Goal: Information Seeking & Learning: Check status

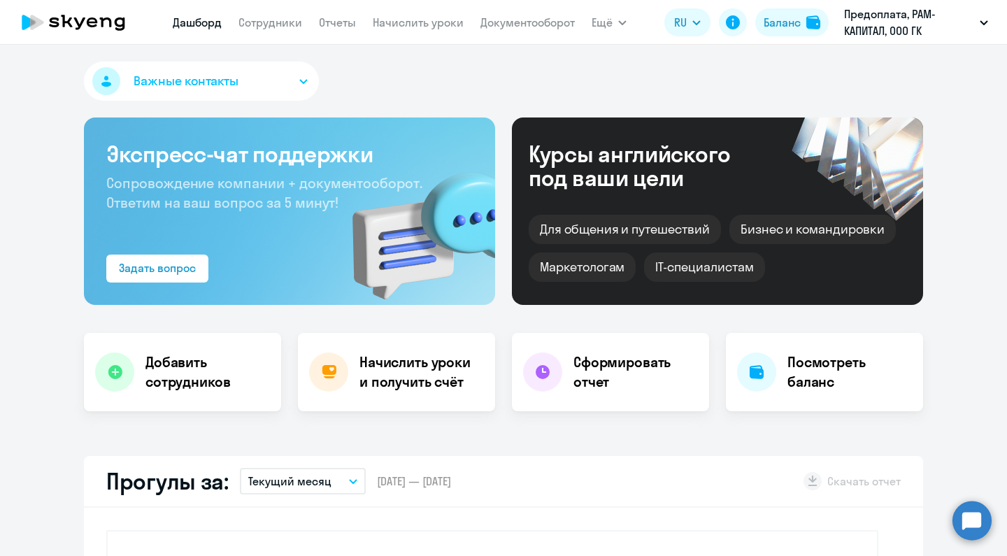
select select "30"
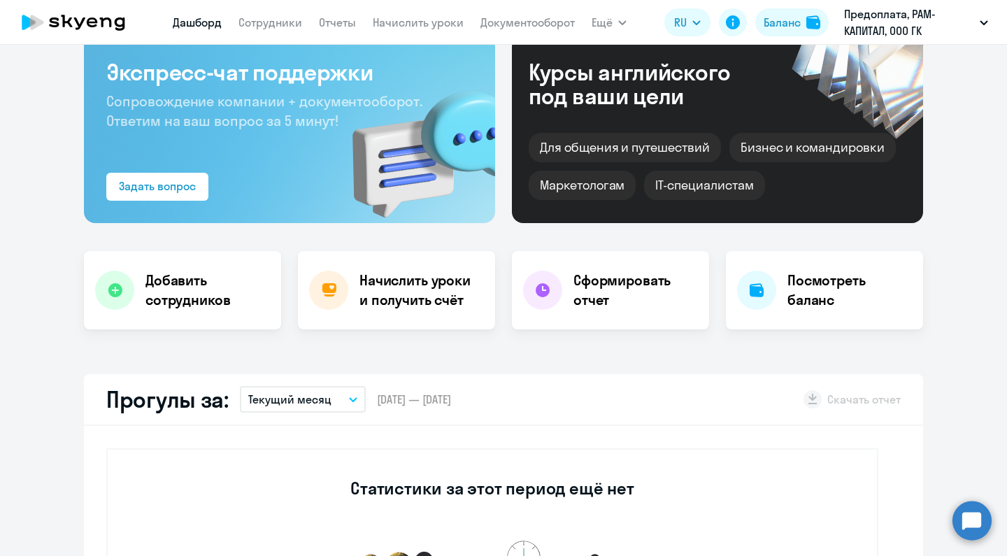
scroll to position [68, 0]
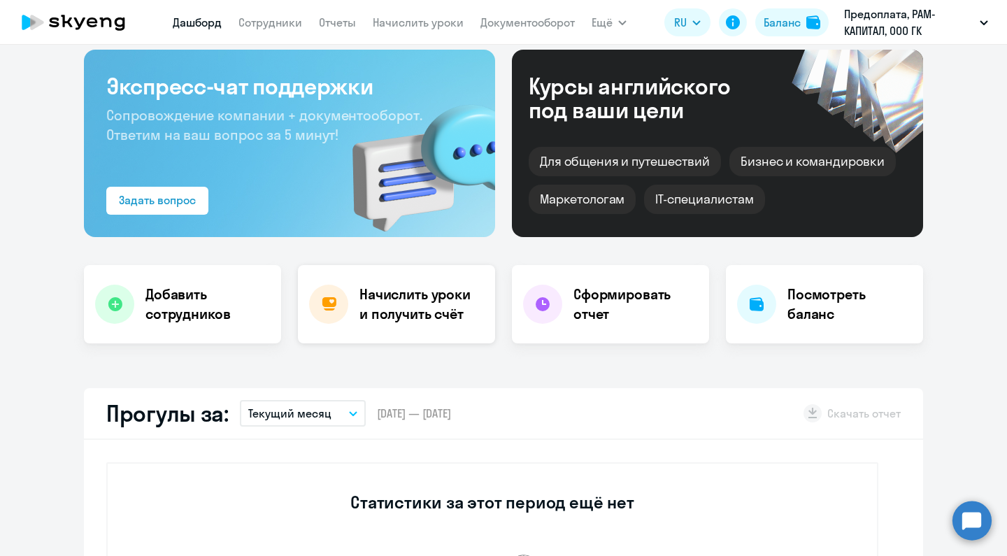
click at [405, 310] on h4 "Начислить уроки и получить счёт" at bounding box center [420, 303] width 122 height 39
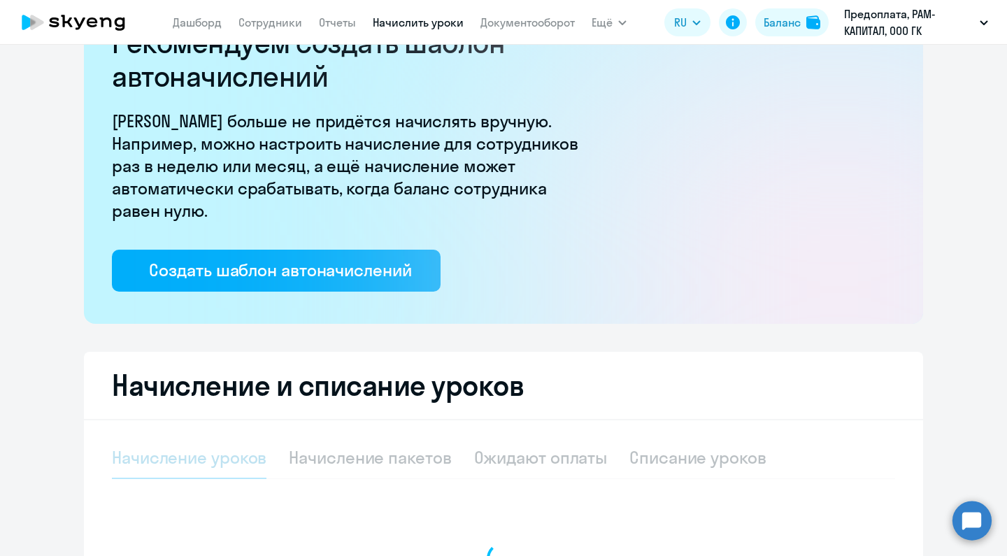
select select "10"
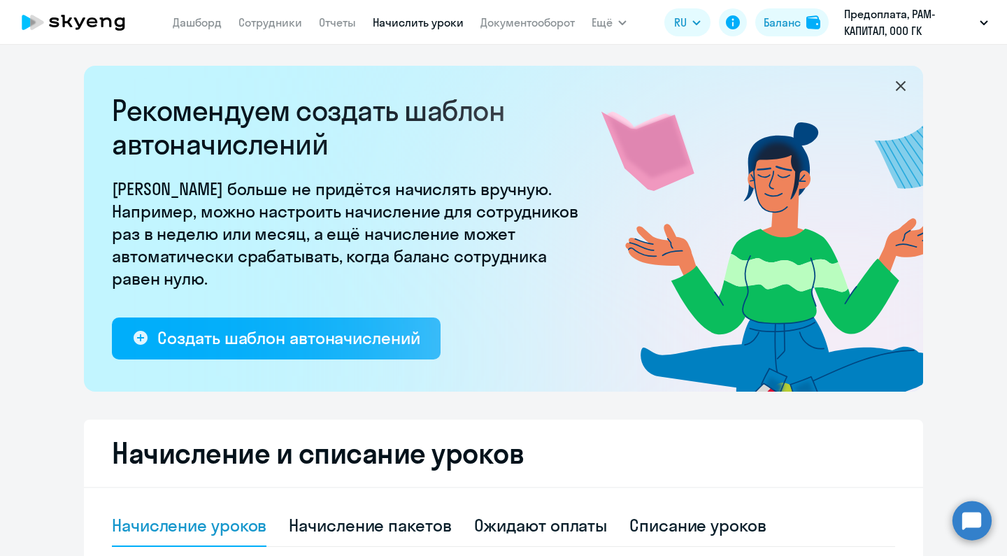
click at [901, 88] on icon at bounding box center [900, 86] width 10 height 10
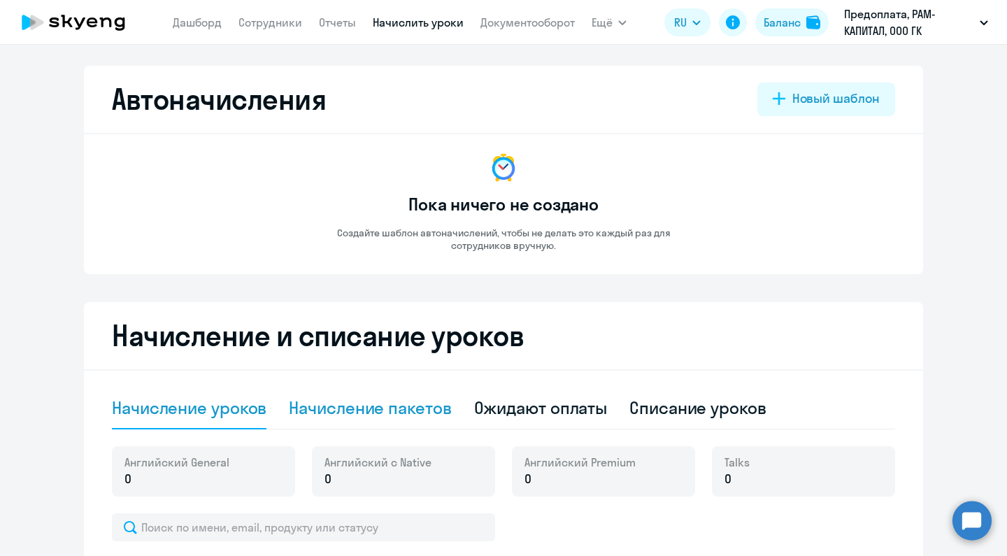
click at [439, 417] on div "Начисление пакетов" at bounding box center [370, 407] width 162 height 22
select select "10"
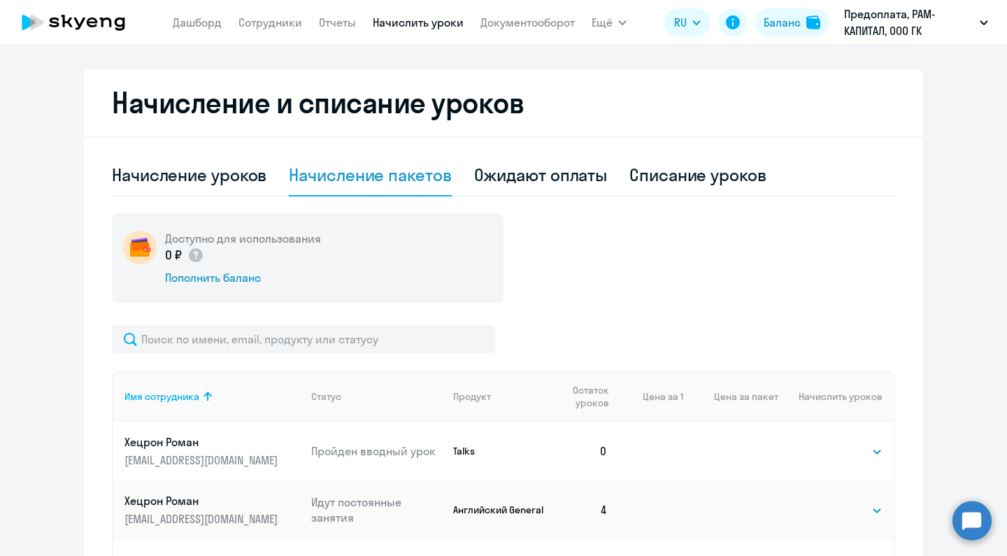
scroll to position [243, 0]
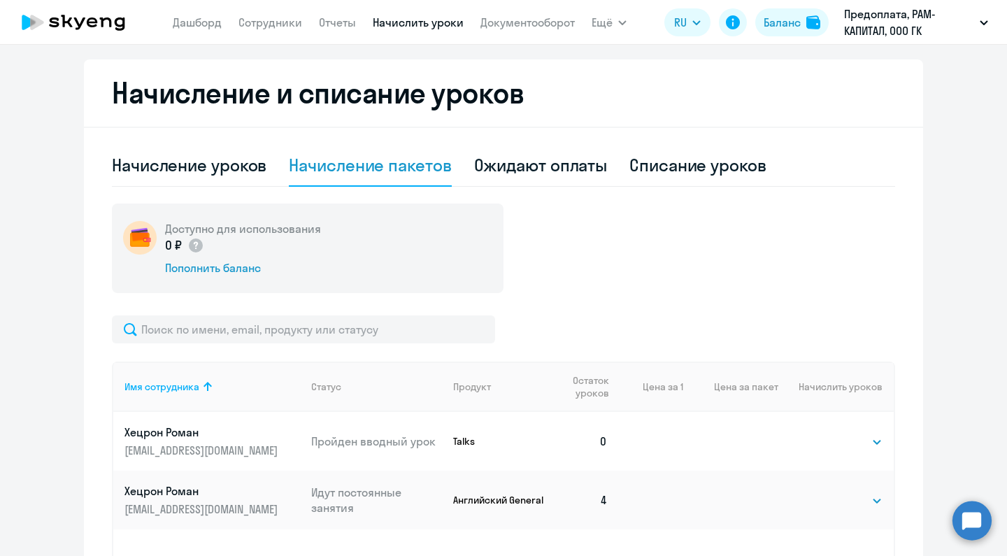
click at [477, 239] on div "Доступно для использования 0 ₽ Пополнить баланс" at bounding box center [307, 247] width 391 height 89
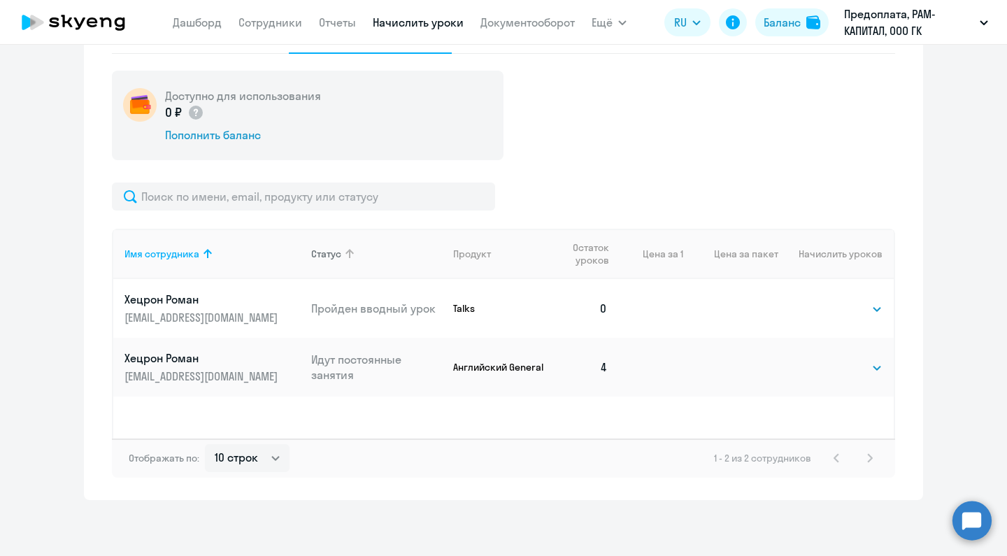
scroll to position [375, 0]
click at [872, 370] on select "Выбрать 4 8 16 32 64 96 128" at bounding box center [853, 367] width 57 height 17
select select "64"
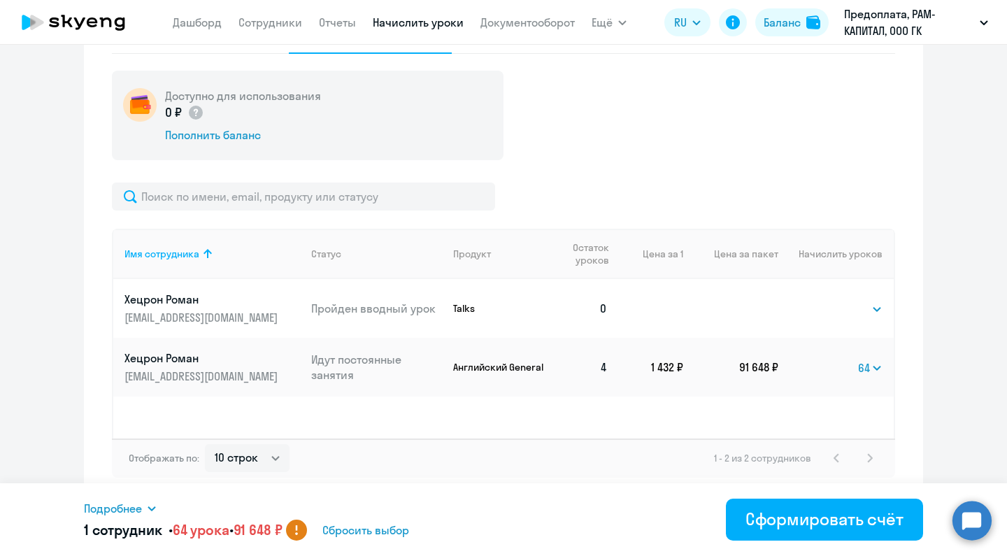
click at [387, 532] on span "Сбросить выбор" at bounding box center [365, 529] width 87 height 17
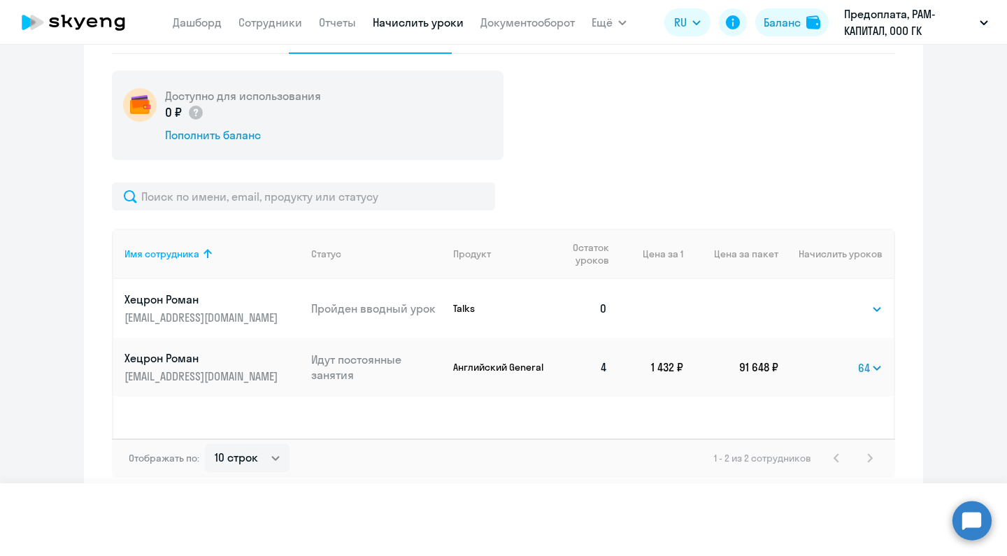
select select
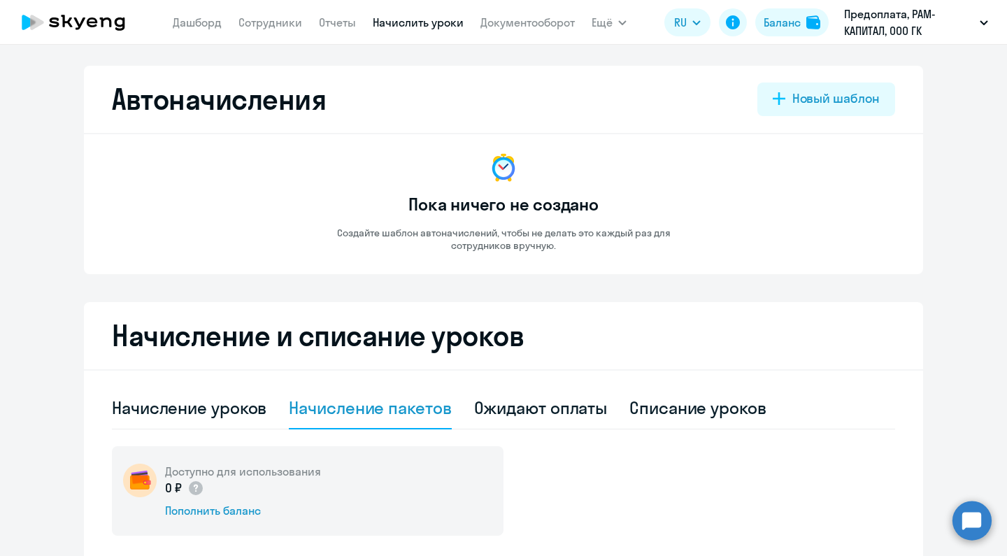
scroll to position [0, 0]
click at [981, 20] on icon "button" at bounding box center [983, 22] width 8 height 5
click at [893, 25] on p "Предоплата, РАМ-КАПИТАЛ, ООО ГК" at bounding box center [909, 23] width 130 height 34
click at [904, 62] on li "Предоплата, РАМ-КАПИТАЛ, ООО ГК" at bounding box center [896, 65] width 197 height 35
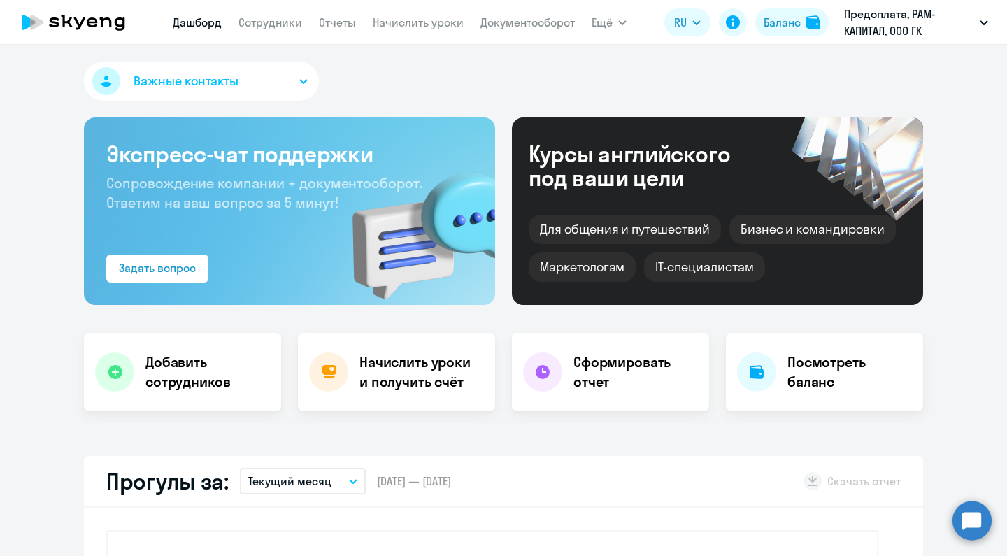
select select "30"
click at [981, 21] on icon "button" at bounding box center [983, 22] width 8 height 5
click at [257, 19] on link "Сотрудники" at bounding box center [270, 22] width 64 height 14
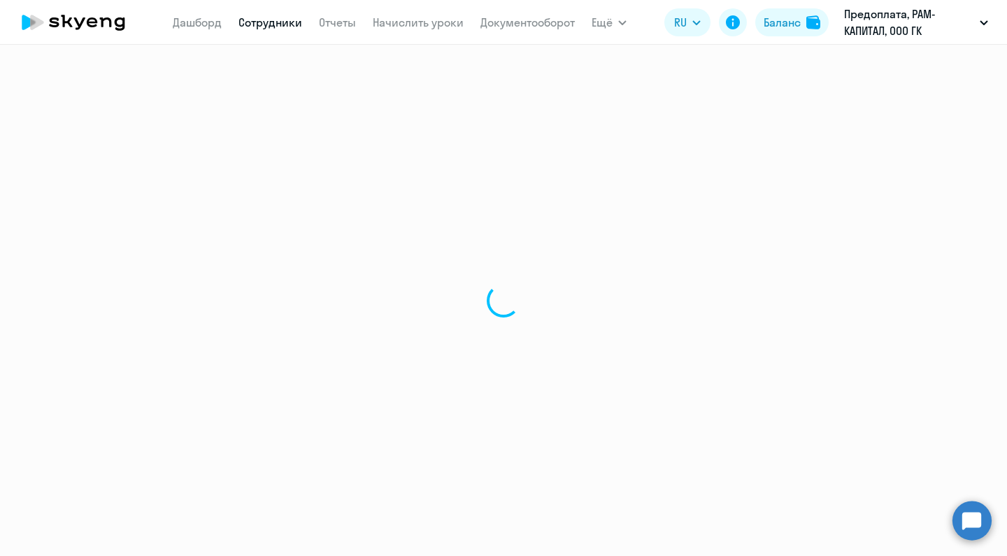
select select "30"
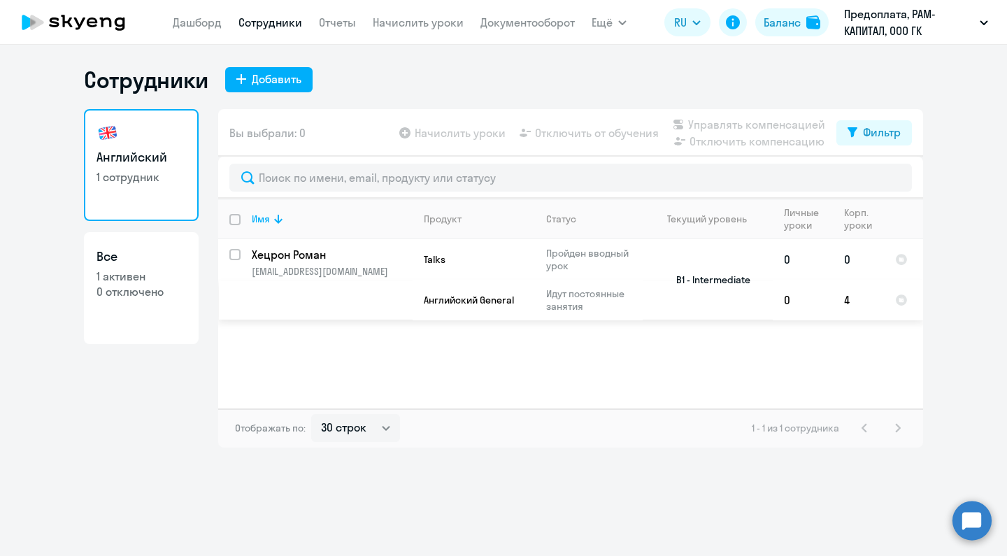
click at [298, 266] on p "[EMAIL_ADDRESS][DOMAIN_NAME]" at bounding box center [332, 271] width 160 height 13
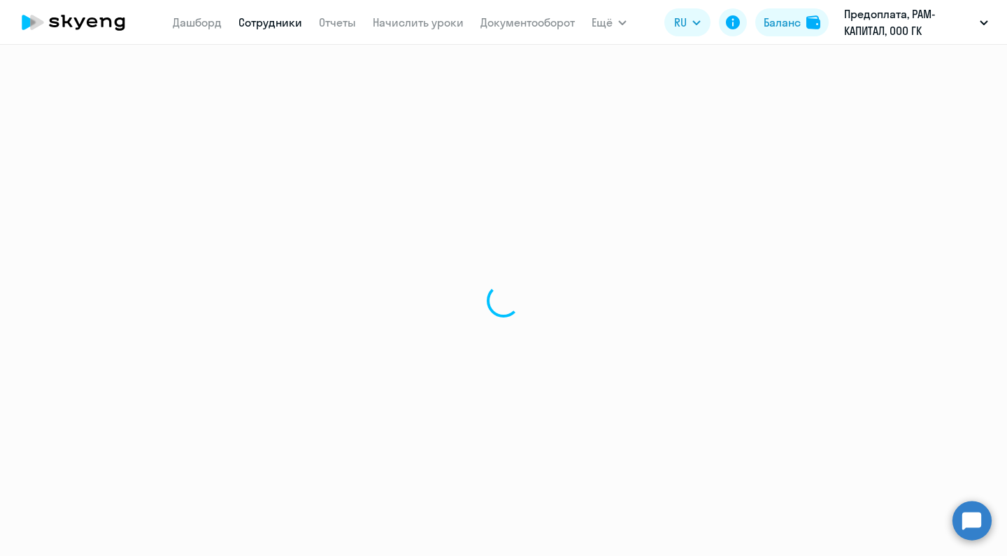
select select "english"
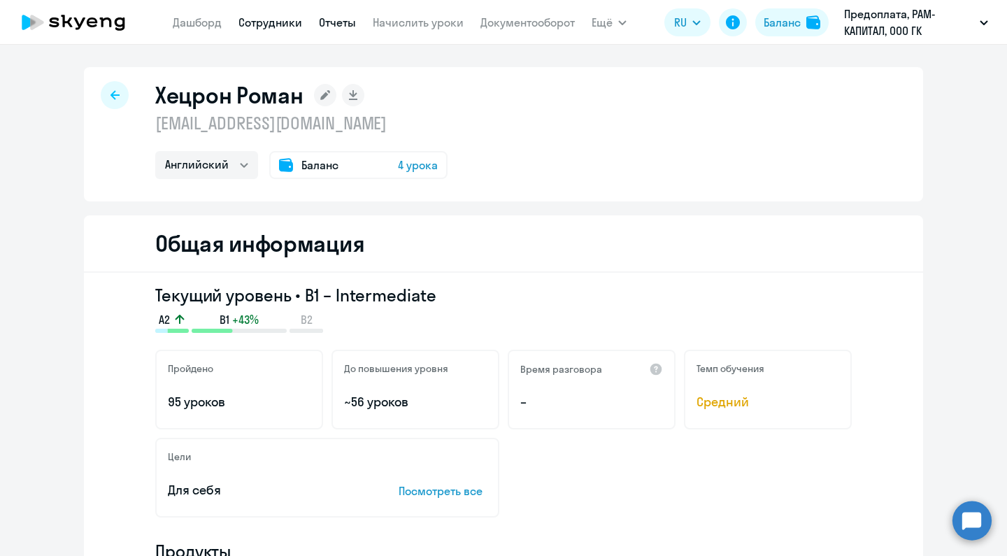
click at [352, 21] on link "Отчеты" at bounding box center [337, 22] width 37 height 14
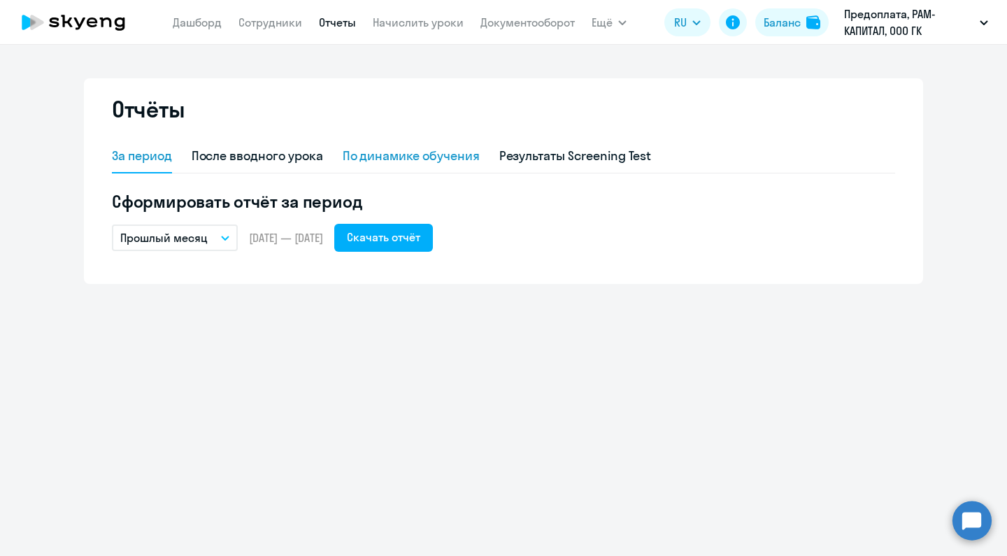
click at [449, 169] on div "По динамике обучения" at bounding box center [410, 157] width 137 height 34
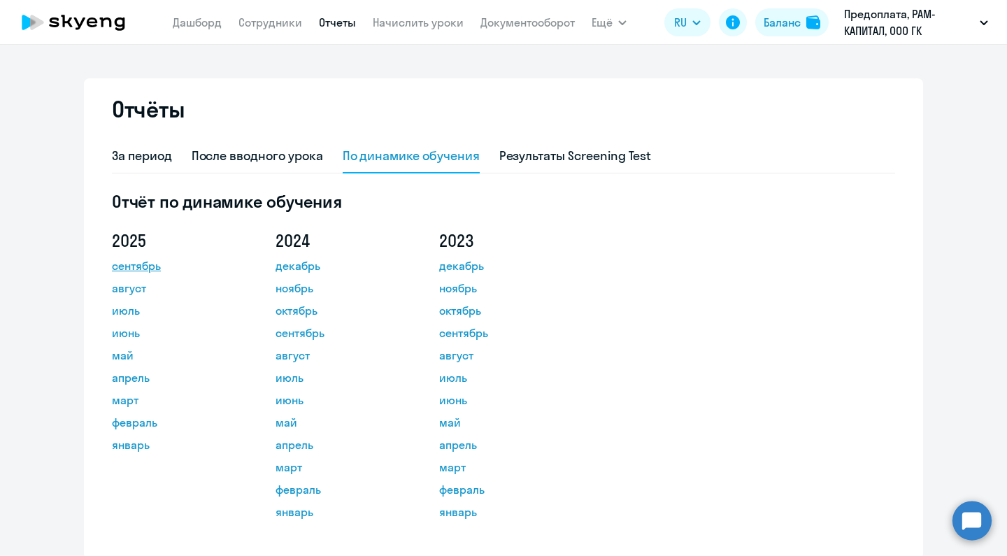
click at [143, 268] on link "сентябрь" at bounding box center [175, 265] width 126 height 17
click at [804, 21] on button "Баланс" at bounding box center [791, 22] width 73 height 28
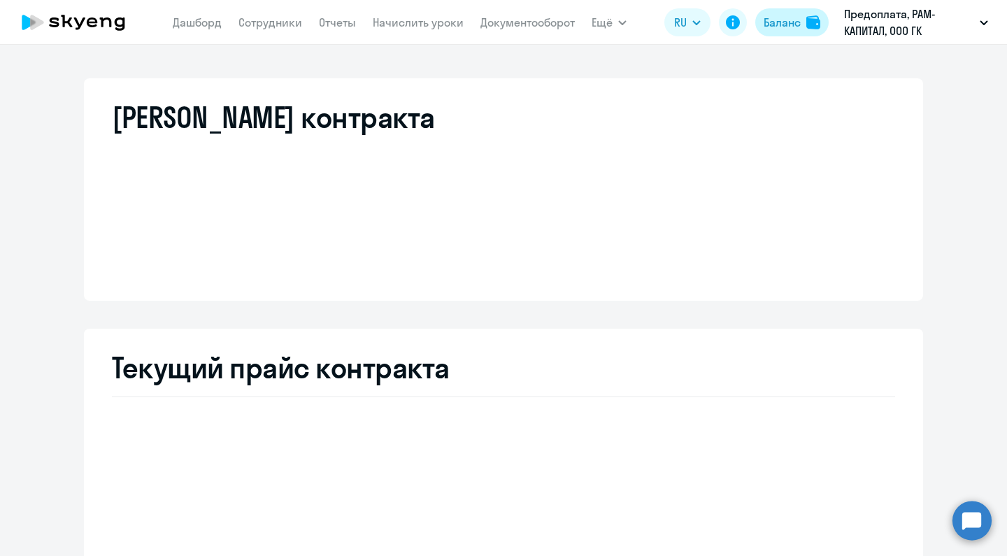
select select "english_adult_not_native_speaker"
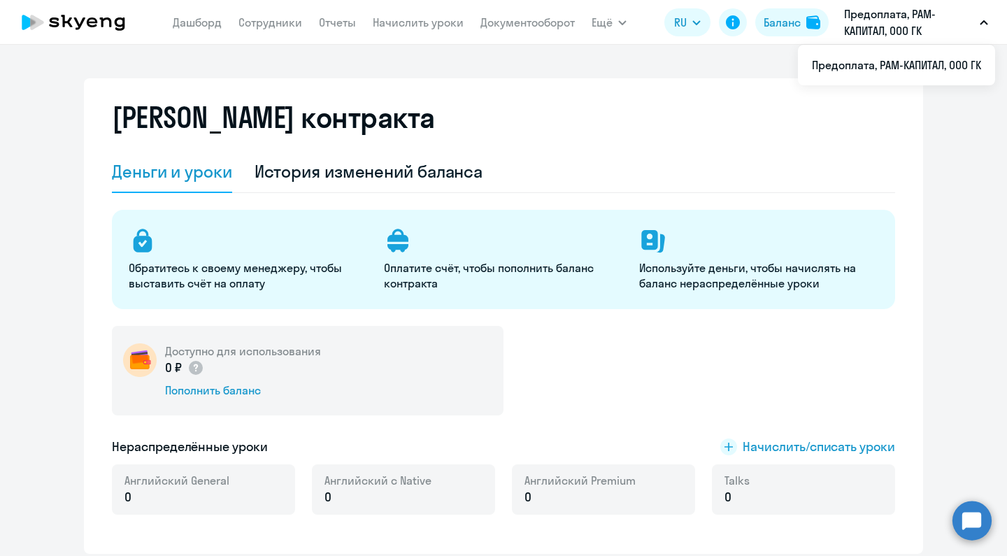
click at [990, 22] on button "Предоплата, РАМ-КАПИТАЛ, ООО ГК" at bounding box center [916, 23] width 158 height 34
click at [918, 64] on li "Предоплата, РАМ-КАПИТАЛ, ООО ГК" at bounding box center [896, 65] width 197 height 35
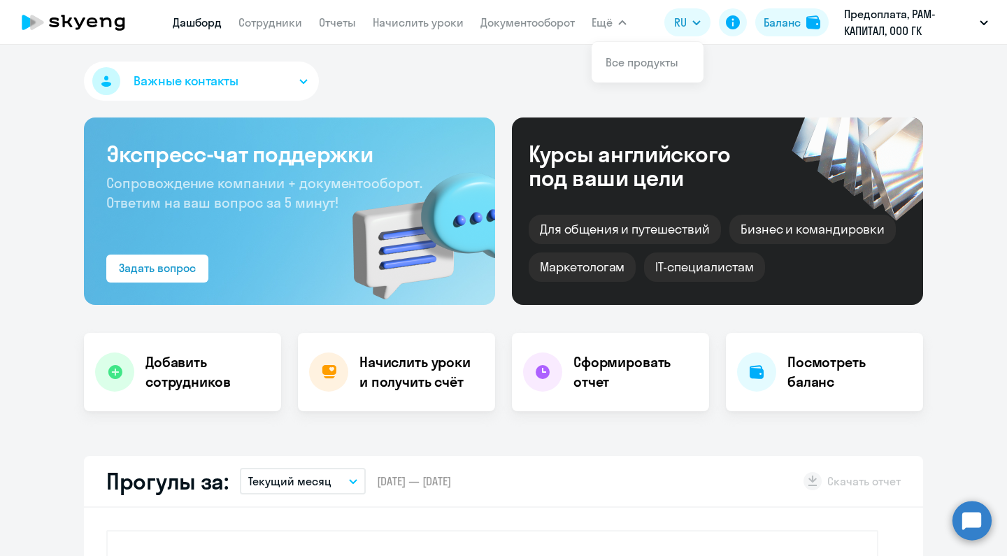
click at [106, 24] on icon at bounding box center [73, 22] width 123 height 35
select select "30"
click at [90, 17] on icon at bounding box center [73, 22] width 123 height 35
click at [295, 22] on link "Сотрудники" at bounding box center [270, 22] width 64 height 14
select select "30"
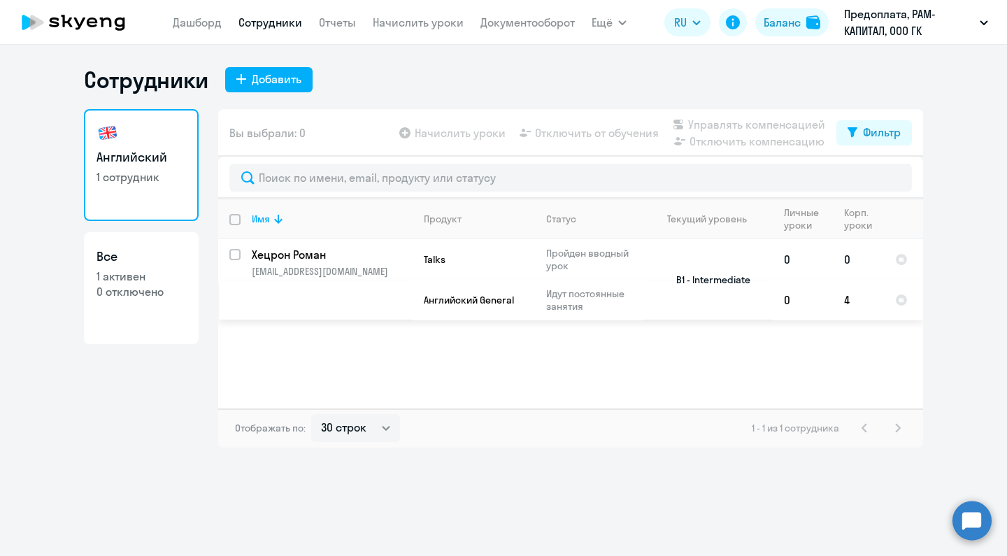
click at [286, 254] on p "Хецрон Роман" at bounding box center [331, 254] width 158 height 15
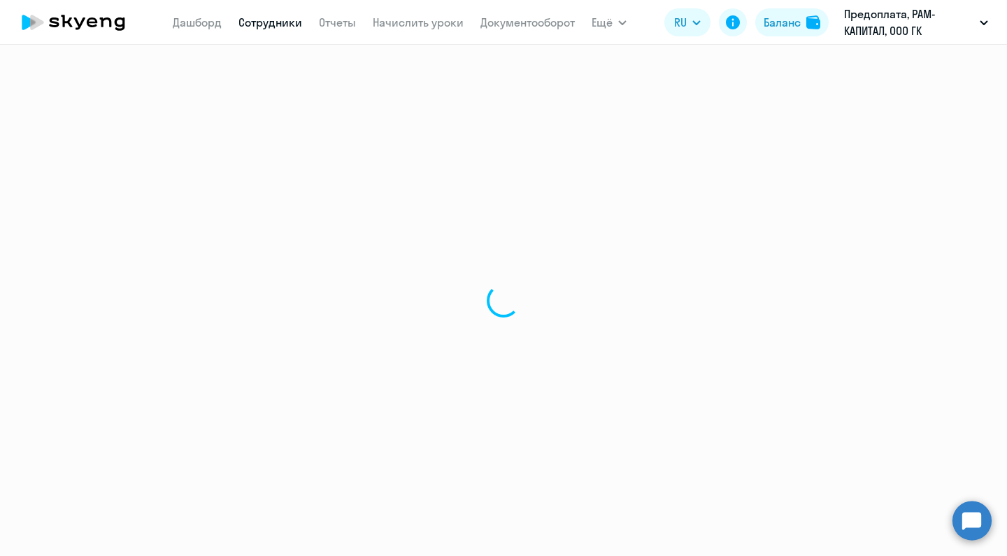
select select "english"
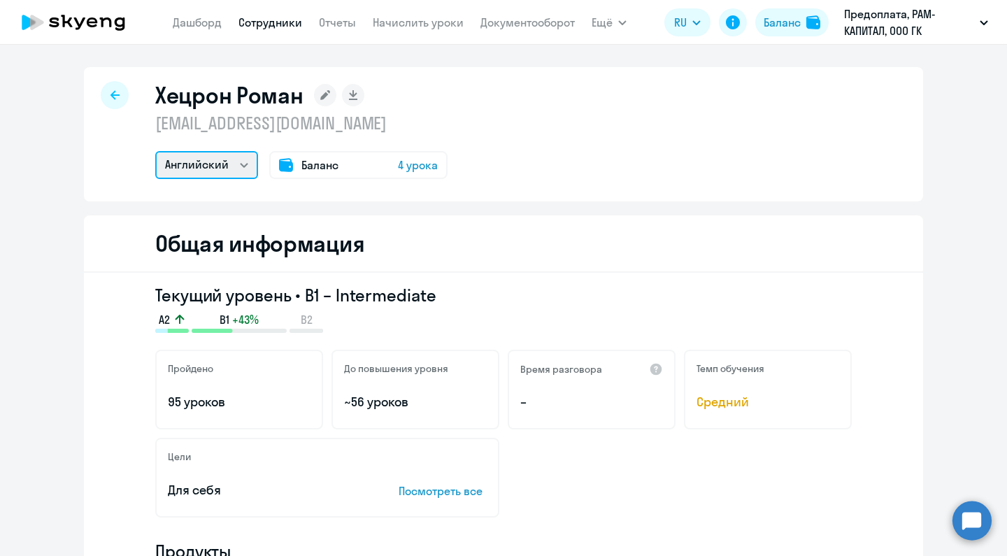
click at [238, 158] on select "Английский" at bounding box center [206, 165] width 103 height 28
click at [428, 164] on span "4 урока" at bounding box center [418, 165] width 40 height 17
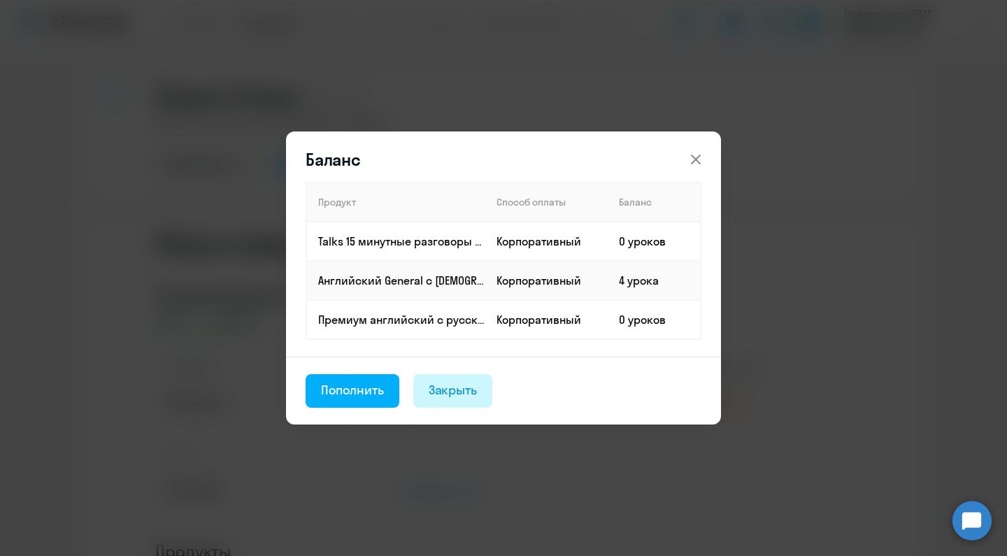
click at [432, 392] on div "Закрыть" at bounding box center [452, 390] width 49 height 18
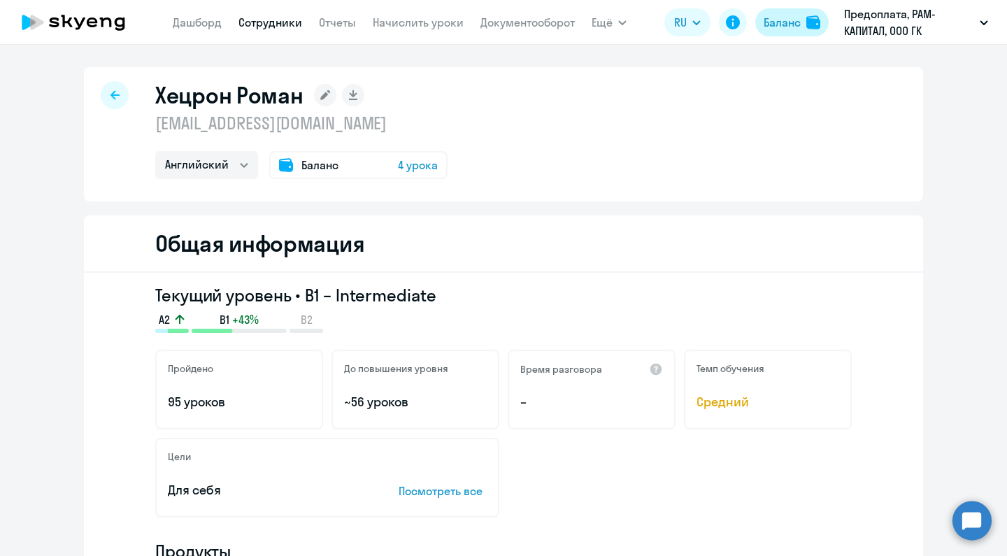
click at [803, 11] on button "Баланс" at bounding box center [791, 22] width 73 height 28
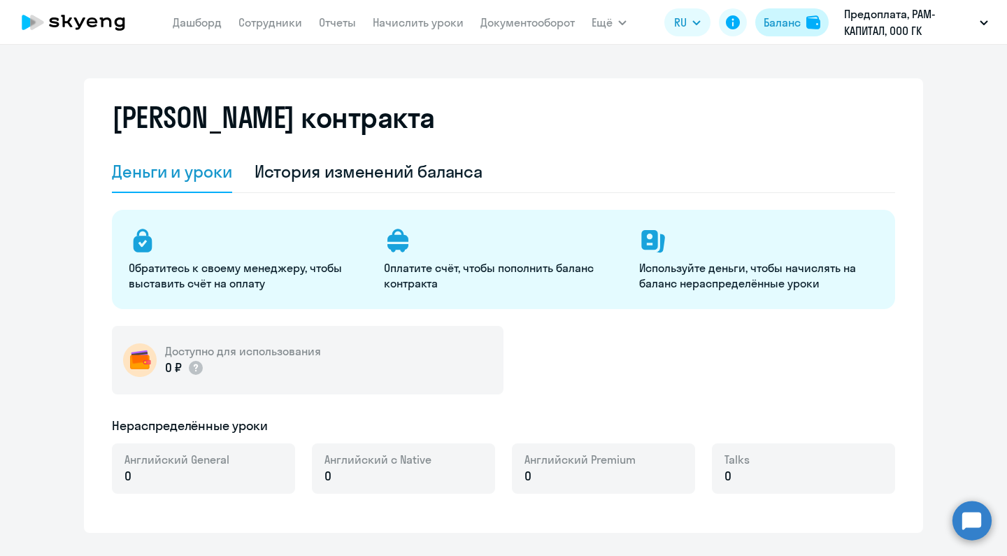
select select "english_adult_not_native_speaker"
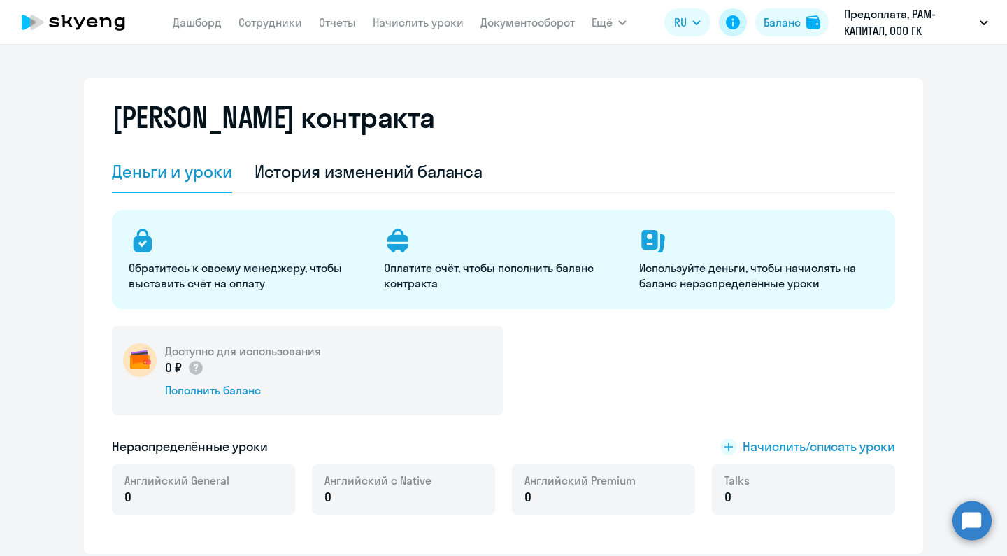
click at [730, 17] on icon at bounding box center [733, 22] width 14 height 14
click at [974, 24] on button "Предоплата, РАМ-КАПИТАЛ, ООО ГК" at bounding box center [916, 23] width 158 height 34
click at [907, 60] on li "Предоплата, РАМ-КАПИТАЛ, ООО ГК" at bounding box center [896, 65] width 197 height 35
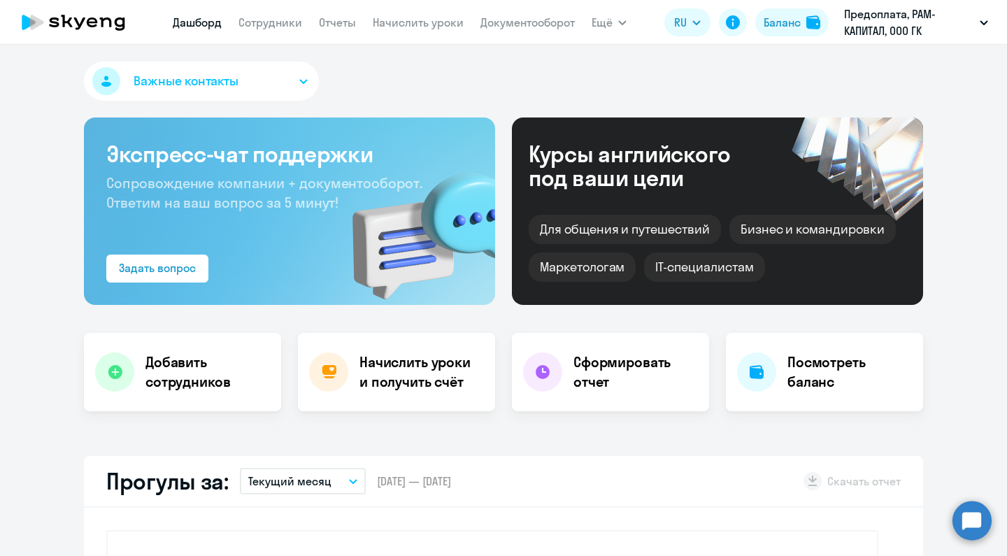
select select "30"
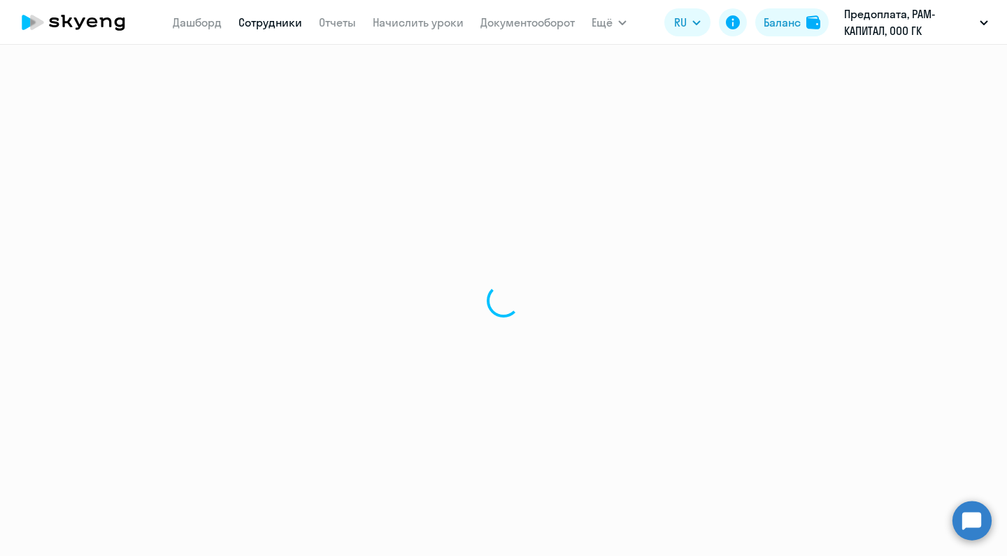
select select "english"
select select "30"
